Goal: Task Accomplishment & Management: Manage account settings

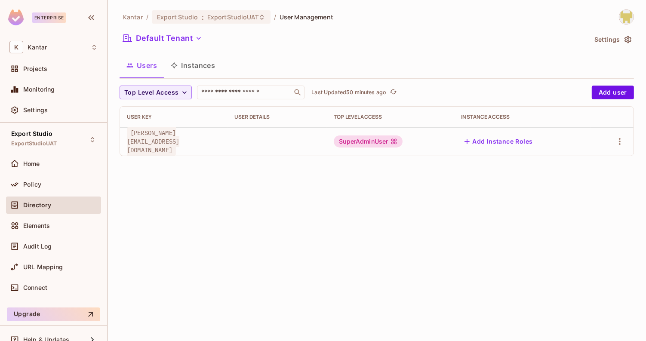
click at [188, 68] on button "Instances" at bounding box center [193, 66] width 58 height 22
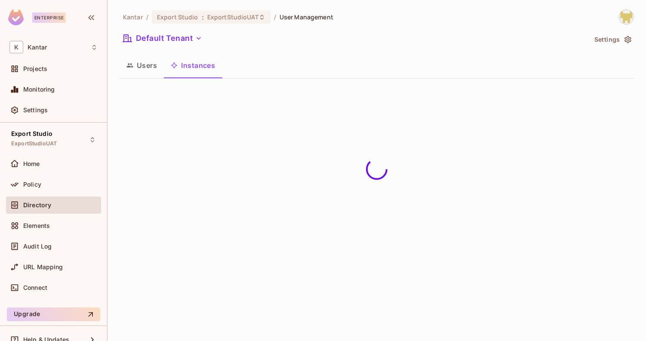
click at [150, 68] on button "Users" at bounding box center [142, 66] width 44 height 22
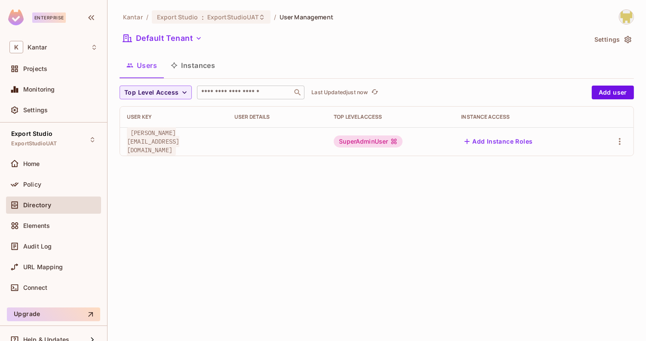
click at [226, 96] on input "text" at bounding box center [245, 92] width 90 height 9
type input "*"
click at [185, 36] on button "Default Tenant" at bounding box center [163, 38] width 86 height 14
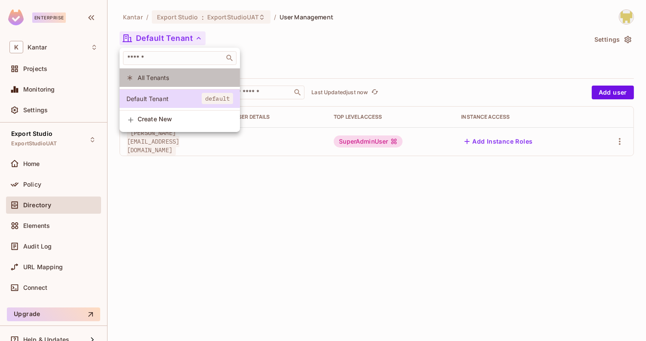
click at [166, 82] on li "All Tenants" at bounding box center [180, 77] width 120 height 19
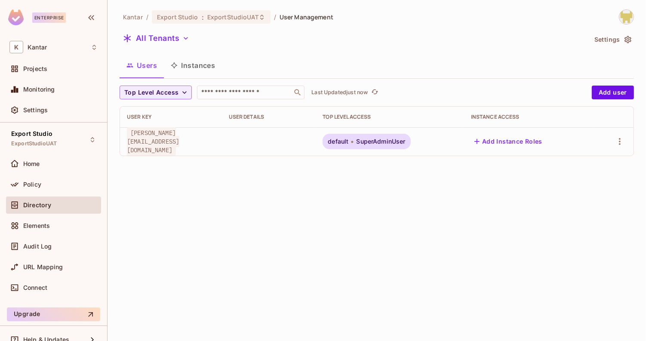
click at [273, 59] on div "Users Instances" at bounding box center [377, 66] width 515 height 22
click at [210, 75] on button "Instances" at bounding box center [193, 66] width 58 height 22
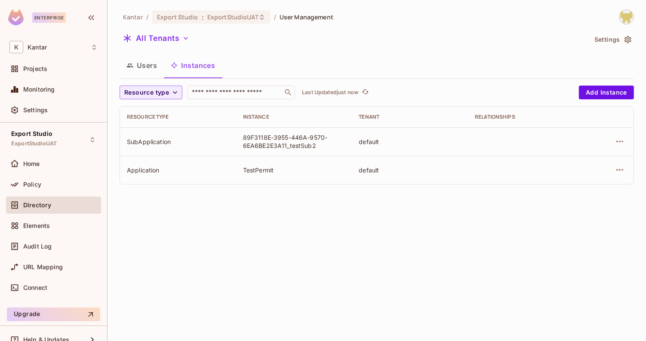
click at [139, 68] on button "Users" at bounding box center [142, 66] width 44 height 22
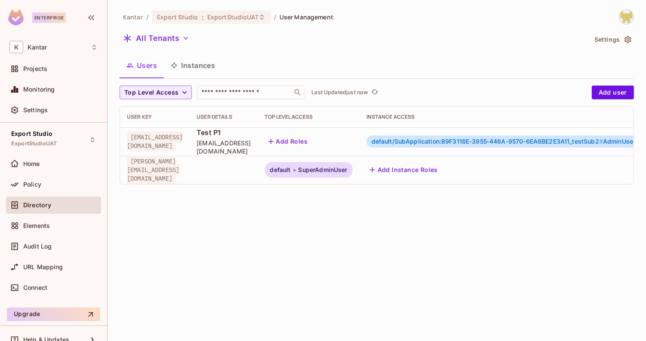
click at [417, 143] on span "default/SubApplication:89F3118E-3955-446A-9570-6EA6BE2E3A11_testSub2 #" at bounding box center [487, 141] width 231 height 7
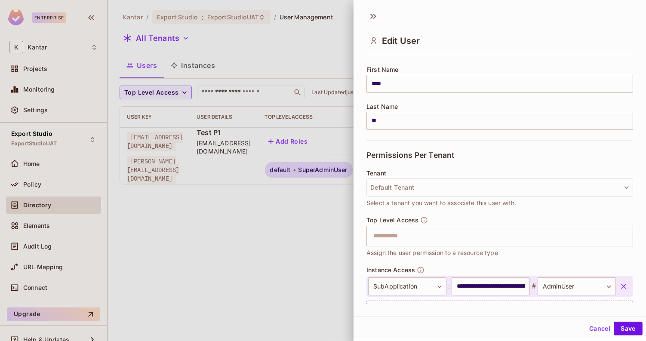
scroll to position [141, 0]
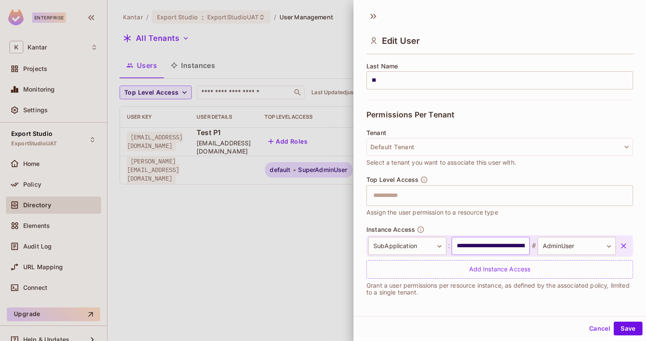
click at [465, 246] on input "**********" at bounding box center [491, 246] width 78 height 18
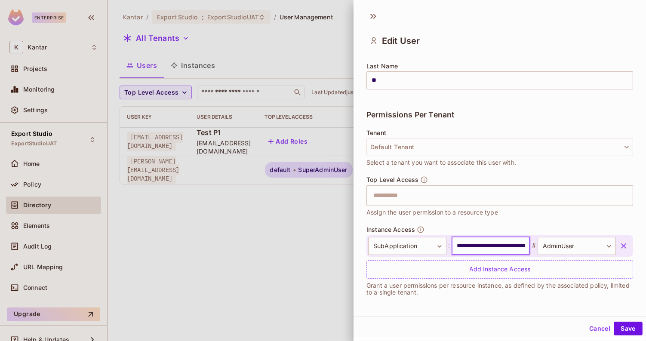
scroll to position [0, 88]
drag, startPoint x: 465, startPoint y: 246, endPoint x: 529, endPoint y: 246, distance: 63.7
click at [529, 246] on input "**********" at bounding box center [491, 246] width 78 height 18
click at [506, 244] on input "**********" at bounding box center [491, 246] width 78 height 18
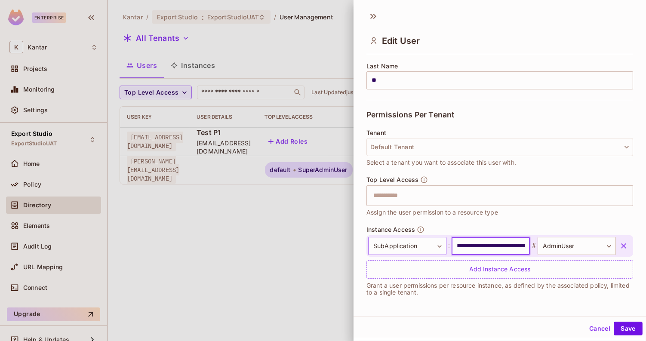
drag, startPoint x: 497, startPoint y: 244, endPoint x: 395, endPoint y: 243, distance: 102.8
click at [395, 243] on div "**********" at bounding box center [492, 246] width 248 height 18
click at [473, 244] on input "**********" at bounding box center [491, 246] width 78 height 18
drag, startPoint x: 473, startPoint y: 244, endPoint x: 535, endPoint y: 244, distance: 62.0
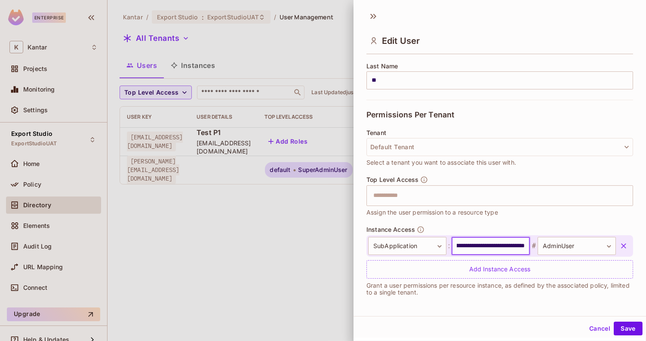
click at [535, 244] on div "**********" at bounding box center [492, 246] width 248 height 18
click at [512, 247] on input "**********" at bounding box center [491, 246] width 78 height 18
click at [311, 198] on div at bounding box center [323, 170] width 646 height 341
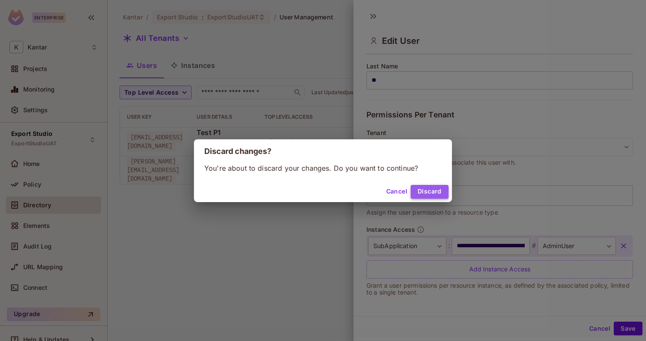
click at [435, 186] on button "Discard" at bounding box center [430, 192] width 38 height 14
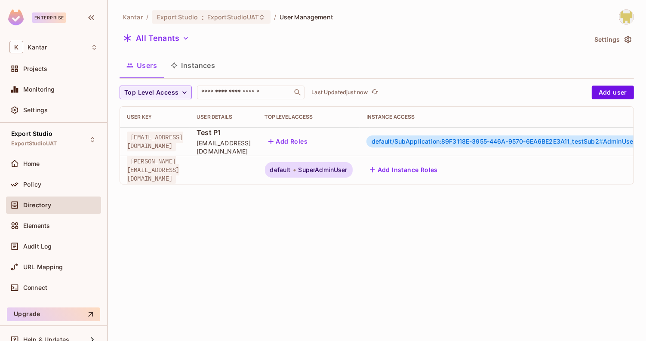
click at [200, 75] on button "Instances" at bounding box center [193, 66] width 58 height 22
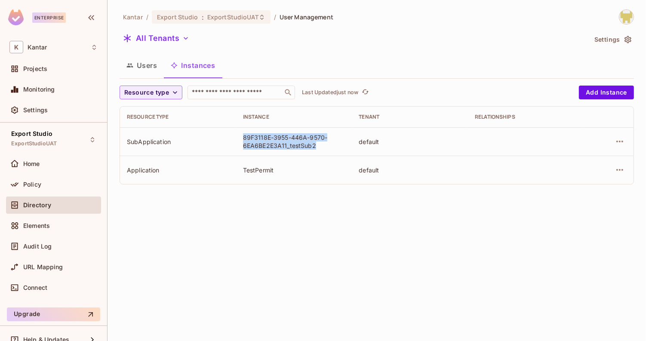
drag, startPoint x: 240, startPoint y: 139, endPoint x: 317, endPoint y: 145, distance: 76.9
click at [317, 145] on td "89F3118E-3955-446A-9570-6EA6BE2E3A11_testSub2" at bounding box center [294, 141] width 116 height 28
click at [317, 145] on div "89F3118E-3955-446A-9570-6EA6BE2E3A11_testSub2" at bounding box center [294, 141] width 102 height 16
drag, startPoint x: 317, startPoint y: 145, endPoint x: 241, endPoint y: 139, distance: 75.6
click at [241, 139] on td "89F3118E-3955-446A-9570-6EA6BE2E3A11_testSub2" at bounding box center [294, 141] width 116 height 28
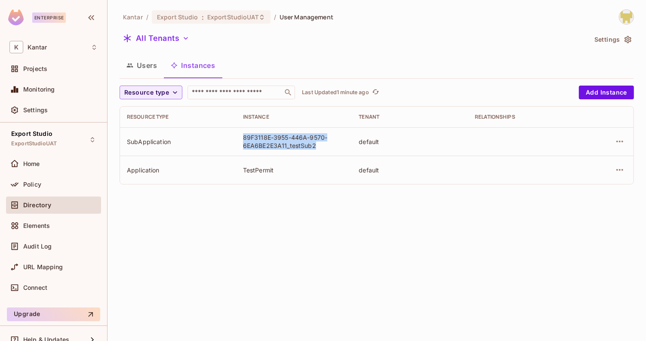
click at [241, 139] on td "89F3118E-3955-446A-9570-6EA6BE2E3A11_testSub2" at bounding box center [294, 141] width 116 height 28
drag, startPoint x: 241, startPoint y: 139, endPoint x: 314, endPoint y: 151, distance: 73.4
click at [314, 152] on td "89F3118E-3955-446A-9570-6EA6BE2E3A11_testSub2" at bounding box center [294, 141] width 116 height 28
click at [314, 151] on td "89F3118E-3955-446A-9570-6EA6BE2E3A11_testSub2" at bounding box center [294, 141] width 116 height 28
click at [619, 173] on icon "button" at bounding box center [620, 170] width 10 height 10
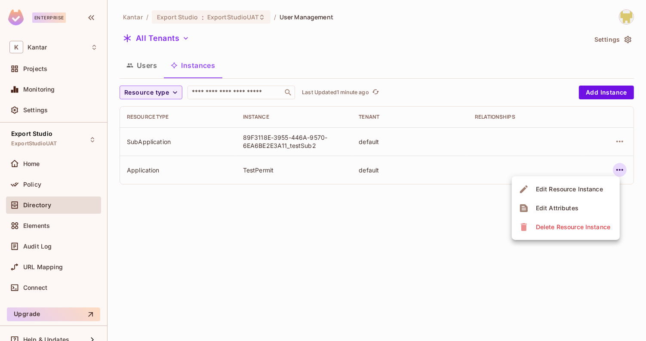
click at [559, 210] on div "Edit Attributes" at bounding box center [557, 208] width 43 height 9
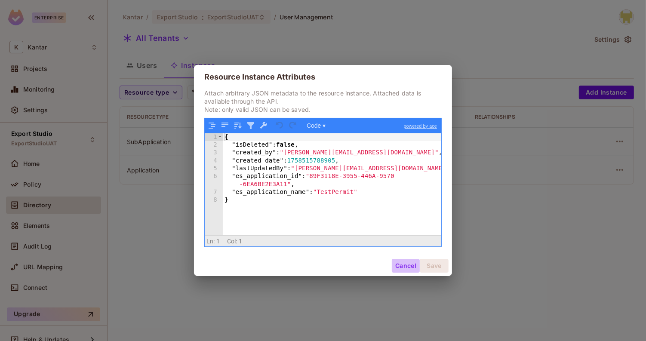
click at [404, 267] on button "Cancel" at bounding box center [406, 266] width 28 height 14
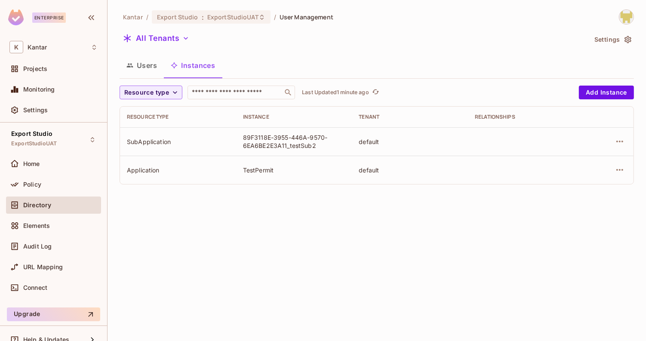
click at [142, 70] on button "Users" at bounding box center [142, 66] width 44 height 22
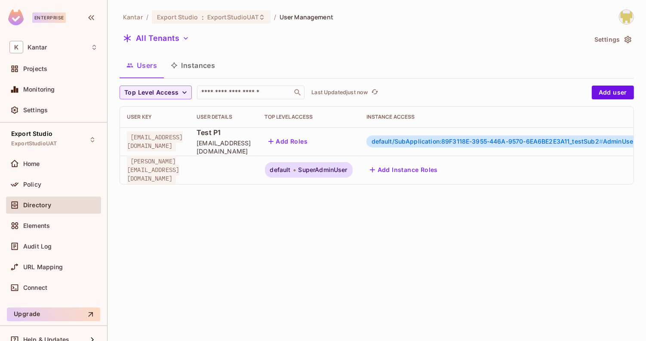
click at [459, 143] on span "default/SubApplication:89F3118E-3955-446A-9570-6EA6BE2E3A11_testSub2 #" at bounding box center [487, 141] width 231 height 7
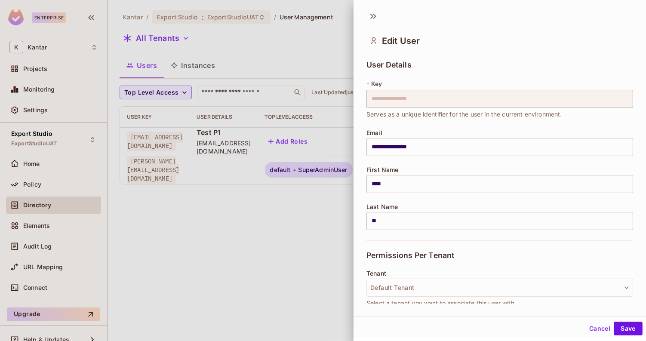
scroll to position [141, 0]
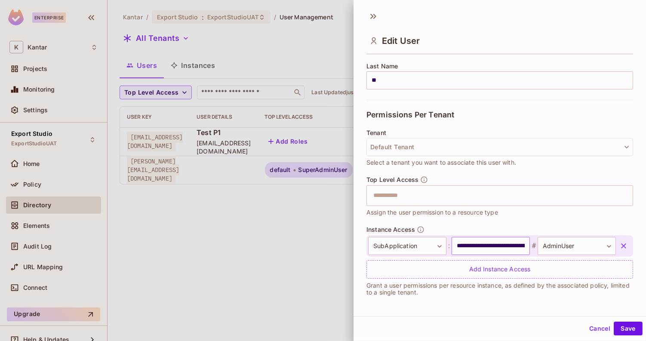
click at [463, 249] on input "**********" at bounding box center [491, 246] width 78 height 18
click at [477, 250] on input "**********" at bounding box center [491, 246] width 78 height 18
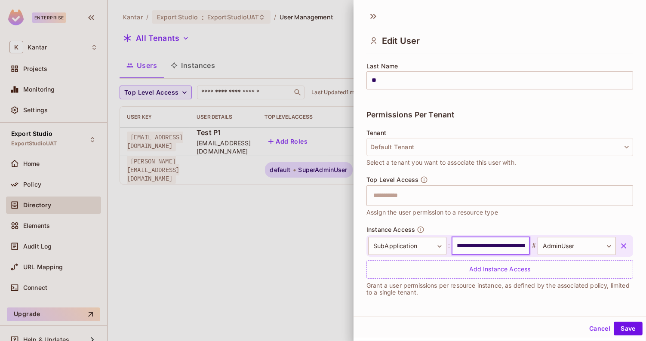
drag, startPoint x: 471, startPoint y: 247, endPoint x: 518, endPoint y: 248, distance: 46.9
click at [518, 248] on input "**********" at bounding box center [491, 246] width 78 height 18
click at [484, 250] on input "**********" at bounding box center [491, 246] width 78 height 18
click at [497, 250] on input "**********" at bounding box center [491, 246] width 78 height 18
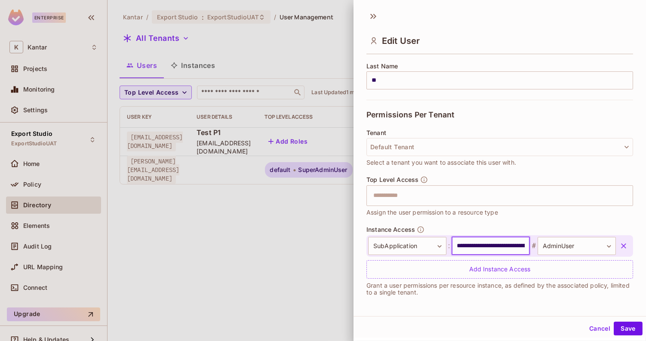
scroll to position [0, 88]
drag, startPoint x: 501, startPoint y: 247, endPoint x: 580, endPoint y: 251, distance: 78.4
click at [580, 251] on div "**********" at bounding box center [492, 246] width 248 height 18
click at [595, 326] on button "Cancel" at bounding box center [600, 329] width 28 height 14
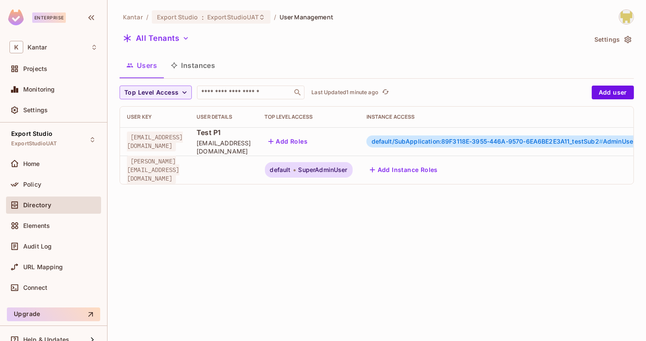
scroll to position [0, 82]
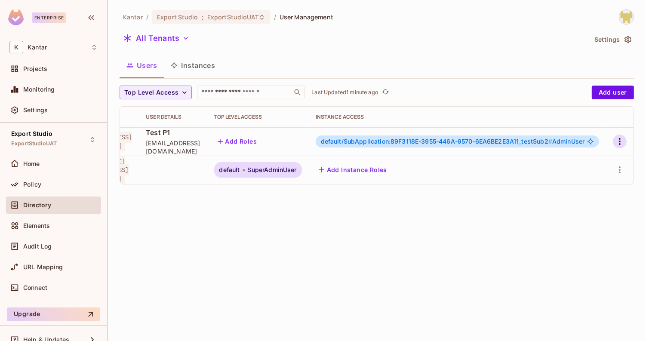
click at [620, 146] on icon "button" at bounding box center [620, 141] width 10 height 10
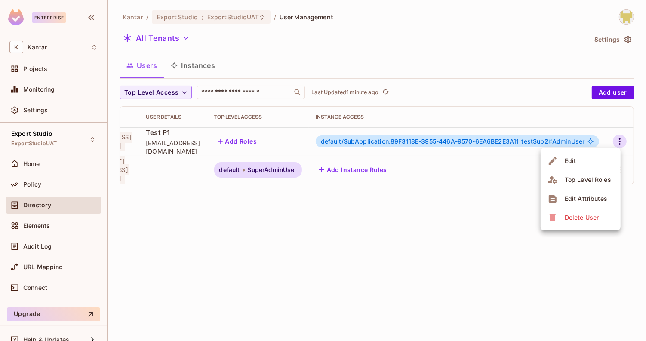
click at [585, 221] on div "Delete User" at bounding box center [582, 217] width 34 height 9
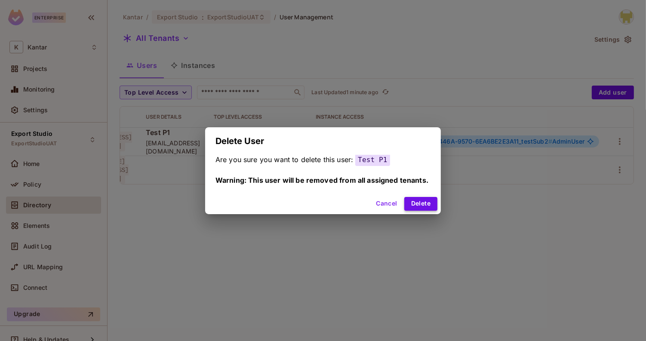
click at [417, 201] on button "Delete" at bounding box center [420, 204] width 33 height 14
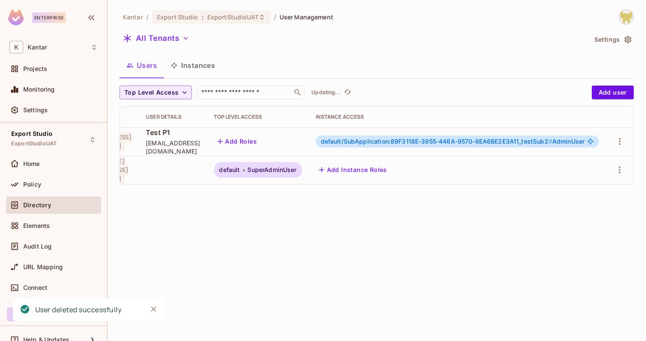
scroll to position [0, 0]
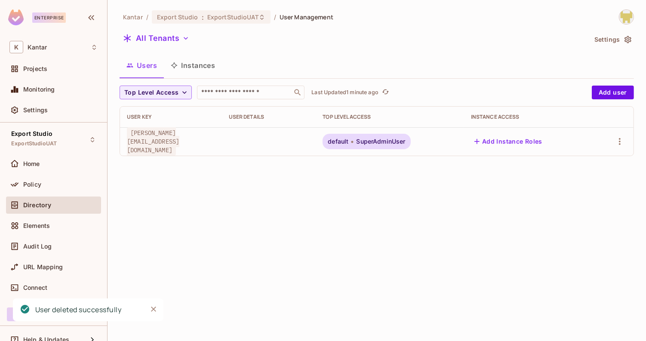
click at [229, 66] on div "Users Instances" at bounding box center [377, 66] width 515 height 22
click at [204, 63] on button "Instances" at bounding box center [193, 66] width 58 height 22
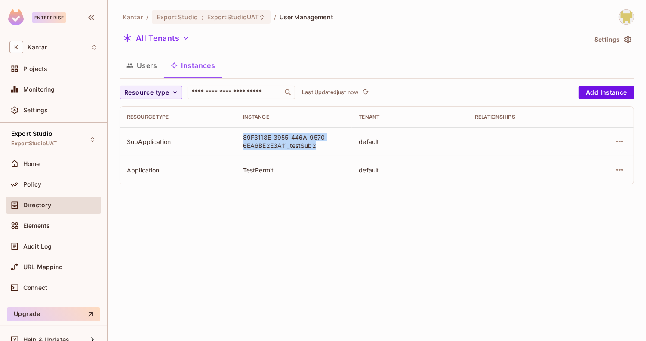
drag, startPoint x: 244, startPoint y: 141, endPoint x: 321, endPoint y: 147, distance: 76.4
click at [321, 147] on div "89F3118E-3955-446A-9570-6EA6BE2E3A11_testSub2" at bounding box center [294, 141] width 102 height 16
drag, startPoint x: 244, startPoint y: 134, endPoint x: 285, endPoint y: 146, distance: 42.6
click at [285, 146] on div "89F3118E-3955-446A-9570-6EA6BE2E3A11_testSub2" at bounding box center [294, 141] width 102 height 16
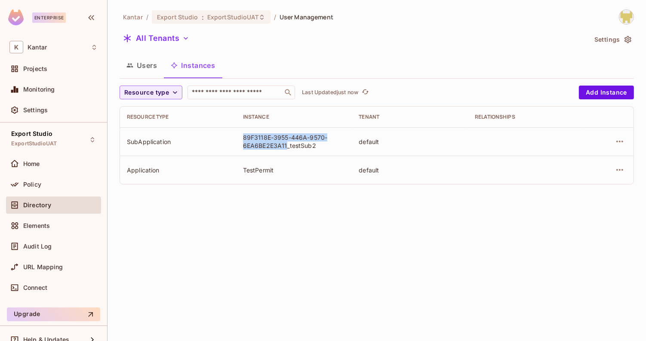
click at [285, 146] on div "89F3118E-3955-446A-9570-6EA6BE2E3A11_testSub2" at bounding box center [294, 141] width 102 height 16
drag, startPoint x: 236, startPoint y: 133, endPoint x: 287, endPoint y: 143, distance: 51.4
click at [287, 143] on td "89F3118E-3955-446A-9570-6EA6BE2E3A11_testSub2" at bounding box center [294, 141] width 116 height 28
click at [287, 143] on div "89F3118E-3955-446A-9570-6EA6BE2E3A11_testSub2" at bounding box center [294, 141] width 102 height 16
drag, startPoint x: 240, startPoint y: 136, endPoint x: 288, endPoint y: 144, distance: 49.2
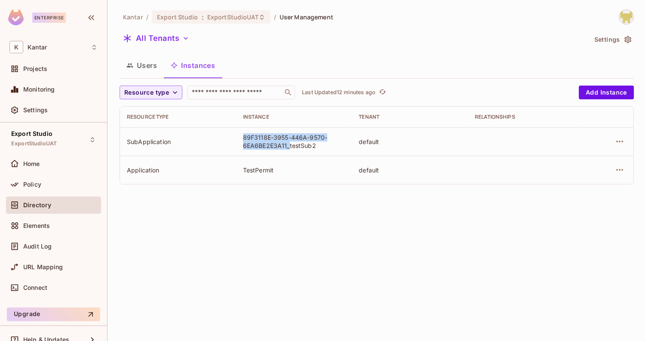
click at [288, 144] on td "89F3118E-3955-446A-9570-6EA6BE2E3A11_testSub2" at bounding box center [294, 141] width 116 height 28
click at [288, 144] on div "89F3118E-3955-446A-9570-6EA6BE2E3A11_testSub2" at bounding box center [294, 141] width 102 height 16
click at [617, 145] on icon "button" at bounding box center [620, 141] width 10 height 10
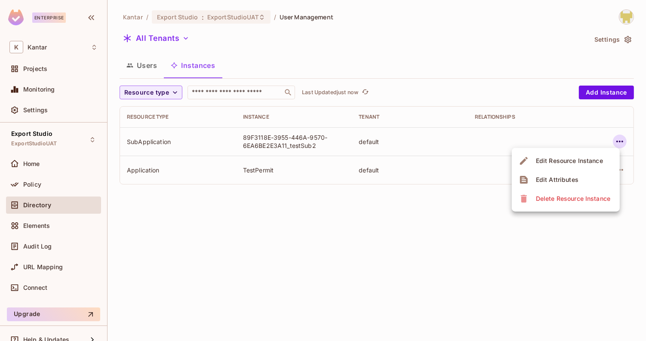
click at [571, 198] on div "Delete Resource Instance" at bounding box center [573, 198] width 74 height 9
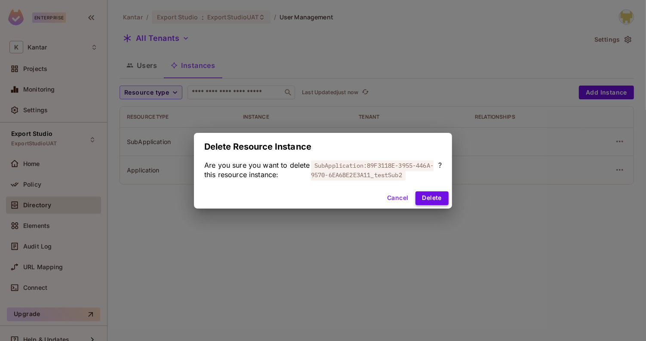
click at [437, 195] on button "Delete" at bounding box center [432, 198] width 33 height 14
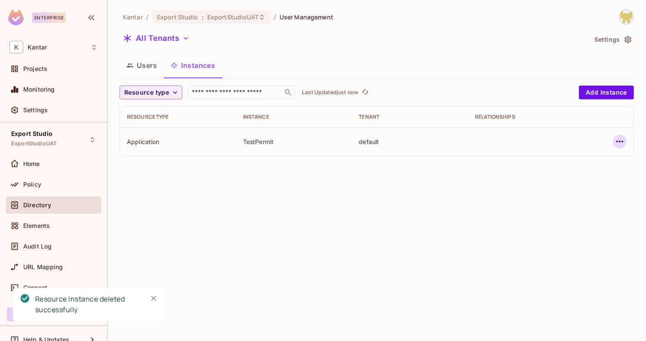
click at [618, 141] on icon "button" at bounding box center [620, 142] width 7 height 2
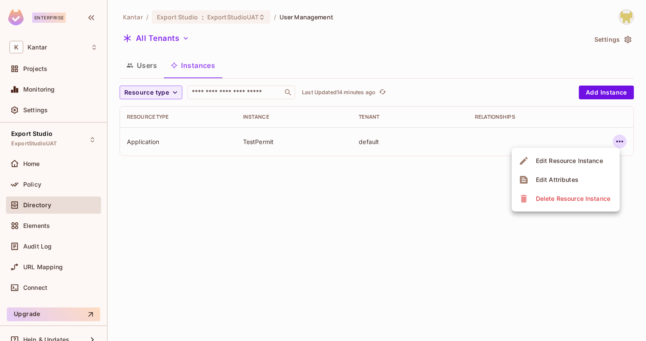
click at [144, 58] on div at bounding box center [323, 170] width 646 height 341
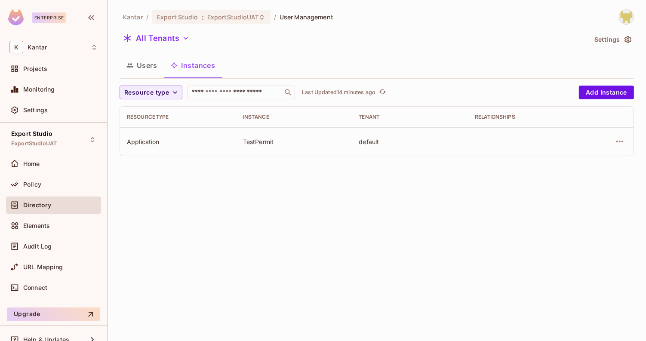
click at [146, 67] on button "Users" at bounding box center [142, 66] width 44 height 22
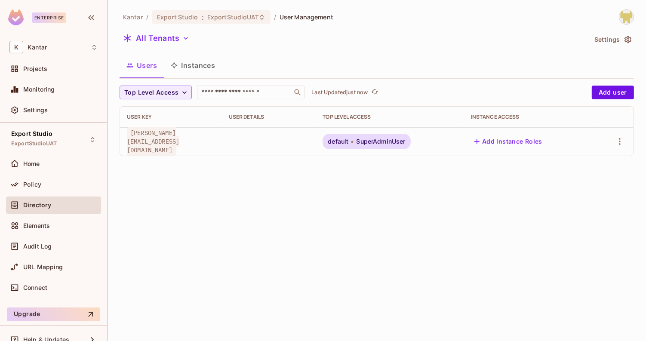
click at [194, 74] on button "Instances" at bounding box center [193, 66] width 58 height 22
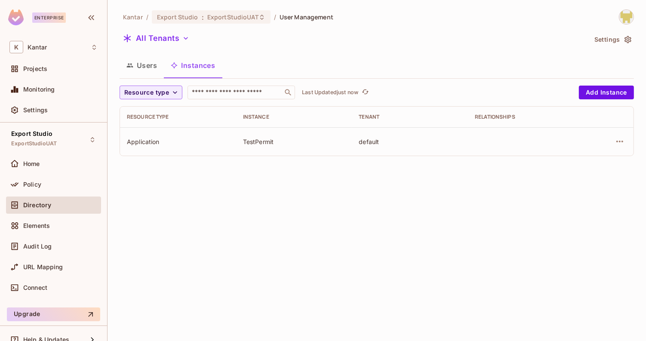
click at [277, 166] on div "Kantar / Export Studio : ExportStudioUAT / User Management All Tenants Settings…" at bounding box center [377, 170] width 539 height 341
click at [618, 144] on icon "button" at bounding box center [620, 141] width 10 height 10
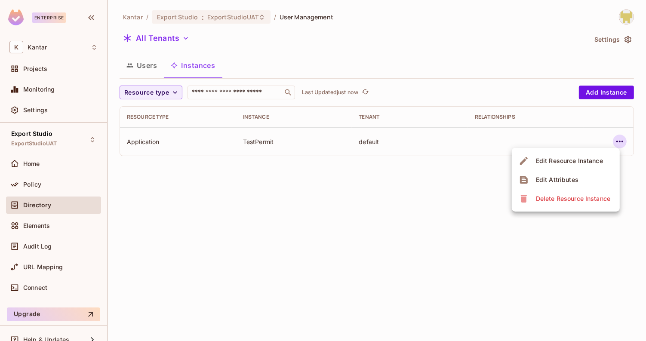
click at [581, 202] on div "Delete Resource Instance" at bounding box center [573, 198] width 74 height 9
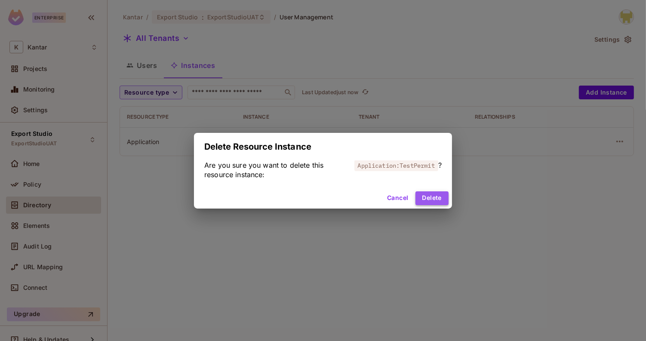
click at [438, 199] on button "Delete" at bounding box center [432, 198] width 33 height 14
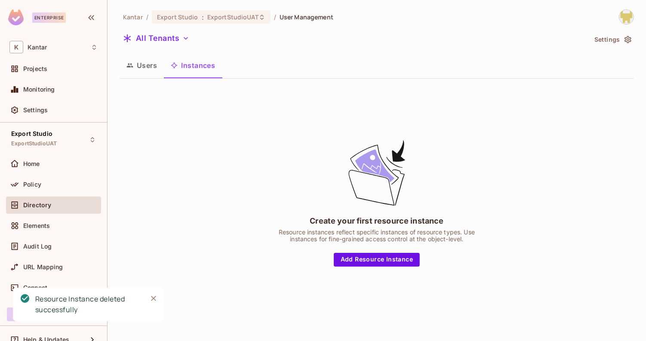
click at [149, 70] on button "Users" at bounding box center [142, 66] width 44 height 22
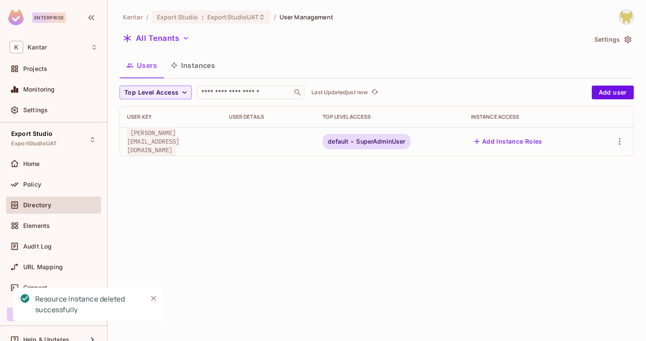
click at [188, 70] on button "Instances" at bounding box center [193, 66] width 58 height 22
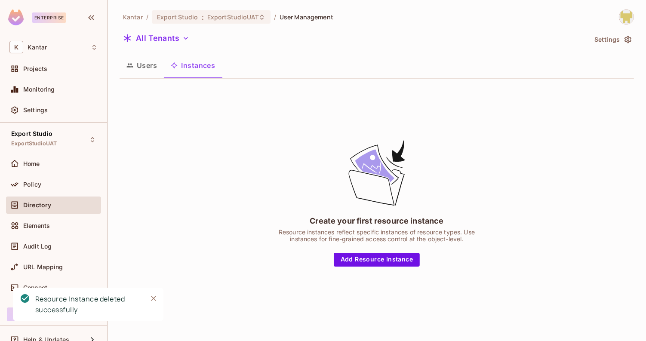
click at [137, 64] on button "Users" at bounding box center [142, 66] width 44 height 22
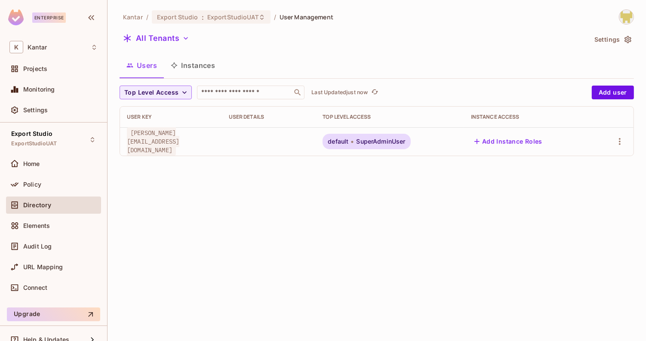
click at [216, 63] on button "Instances" at bounding box center [193, 66] width 58 height 22
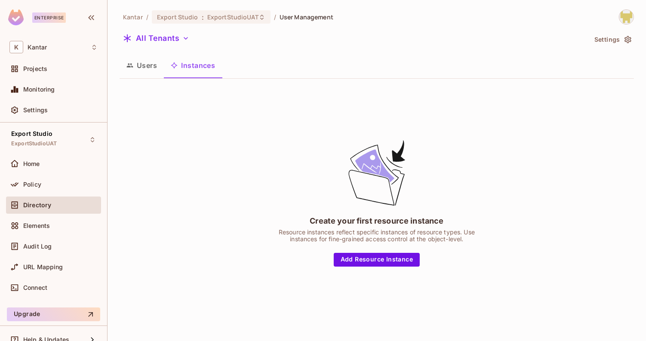
click at [151, 67] on button "Users" at bounding box center [142, 66] width 44 height 22
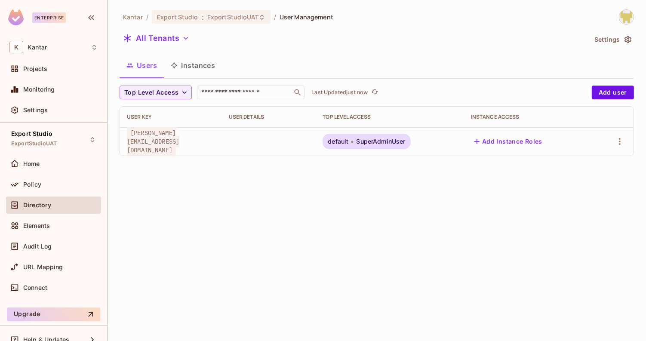
click at [191, 66] on button "Instances" at bounding box center [193, 66] width 58 height 22
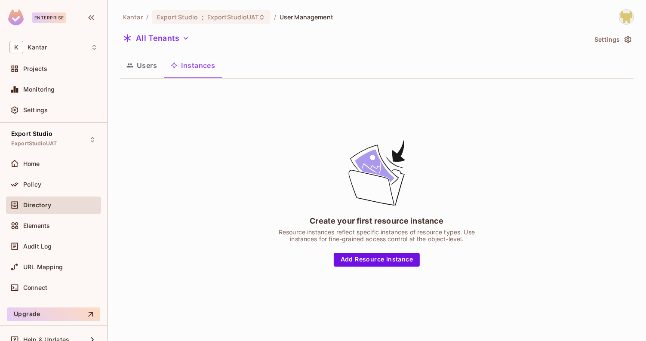
click at [154, 58] on button "Users" at bounding box center [142, 66] width 44 height 22
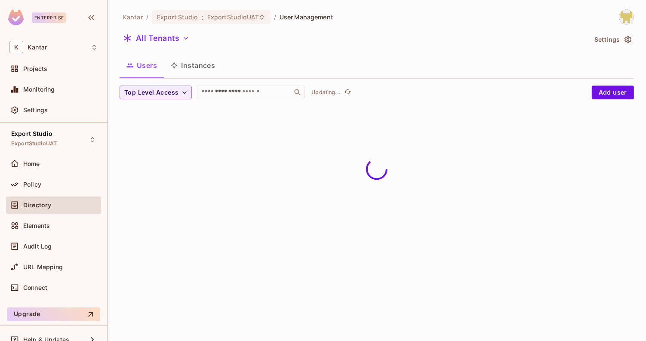
click at [211, 69] on button "Instances" at bounding box center [193, 66] width 58 height 22
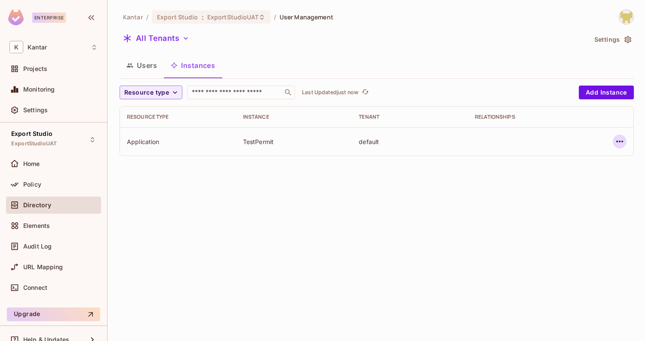
click at [615, 144] on icon "button" at bounding box center [620, 141] width 10 height 10
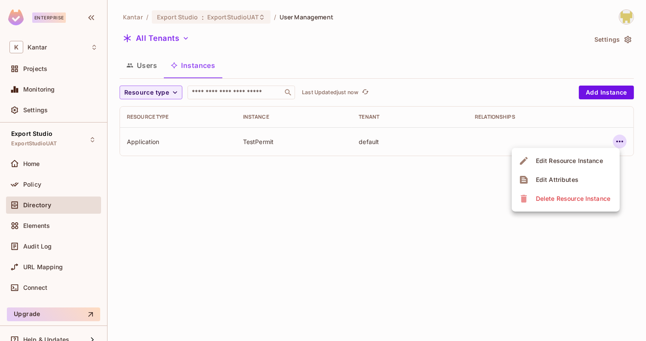
click at [415, 222] on div at bounding box center [323, 170] width 646 height 341
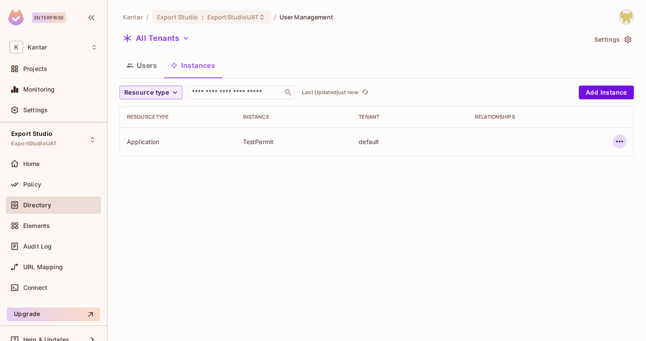
click at [617, 144] on icon "button" at bounding box center [620, 141] width 10 height 10
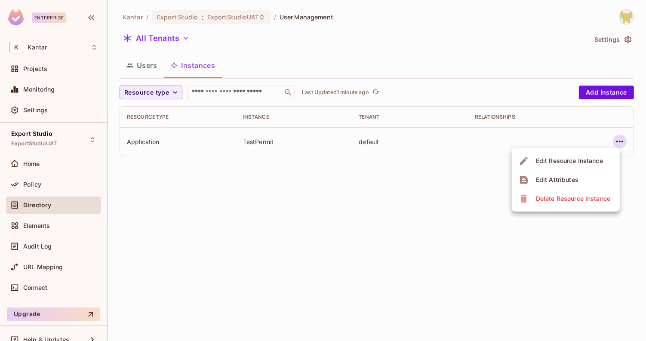
click at [570, 196] on div "Delete Resource Instance" at bounding box center [573, 198] width 74 height 9
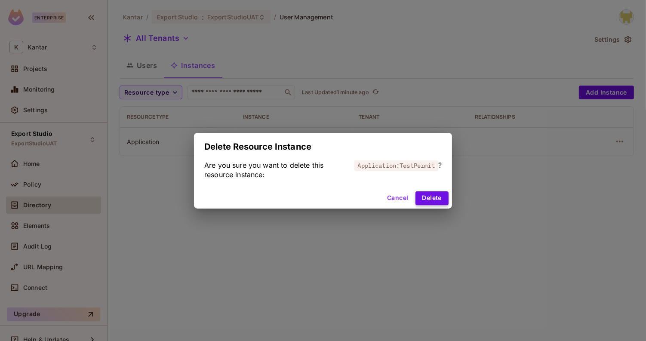
click at [426, 200] on button "Delete" at bounding box center [432, 198] width 33 height 14
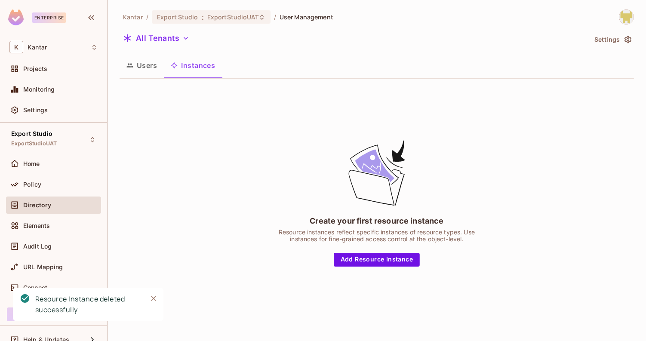
click at [148, 65] on button "Users" at bounding box center [142, 66] width 44 height 22
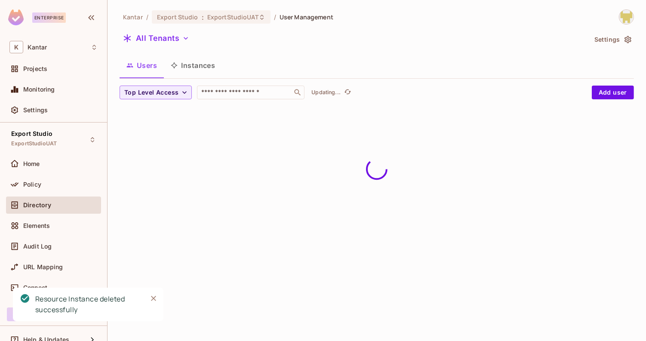
click at [191, 69] on button "Instances" at bounding box center [193, 66] width 58 height 22
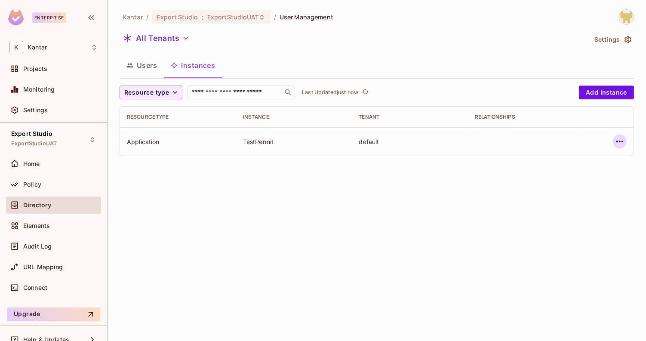
click at [623, 146] on icon "button" at bounding box center [620, 141] width 10 height 10
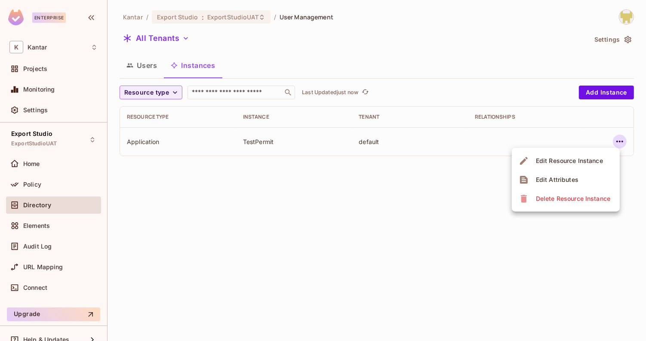
click at [522, 199] on icon at bounding box center [524, 199] width 6 height 8
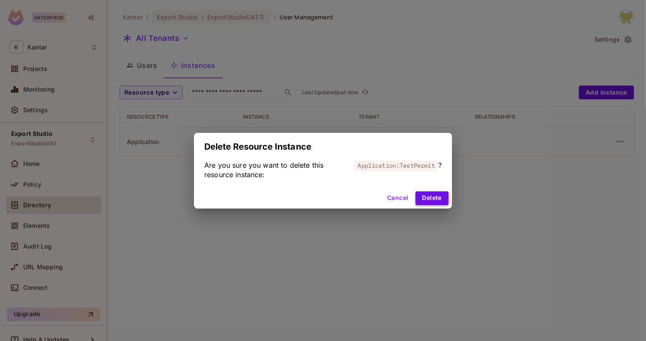
click at [416, 196] on button "Delete" at bounding box center [432, 198] width 33 height 14
